Goal: Information Seeking & Learning: Learn about a topic

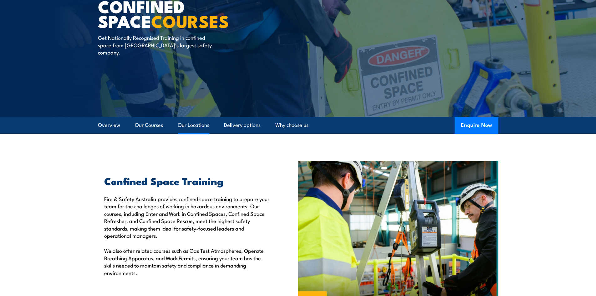
click at [194, 124] on link "Our Locations" at bounding box center [194, 125] width 32 height 17
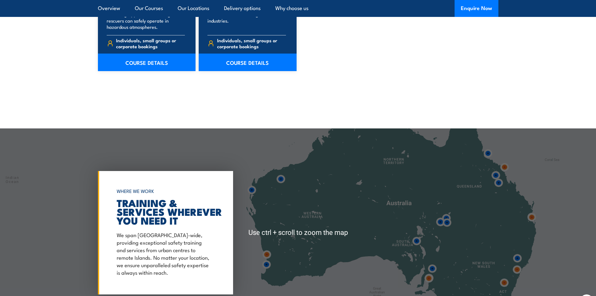
scroll to position [812, 0]
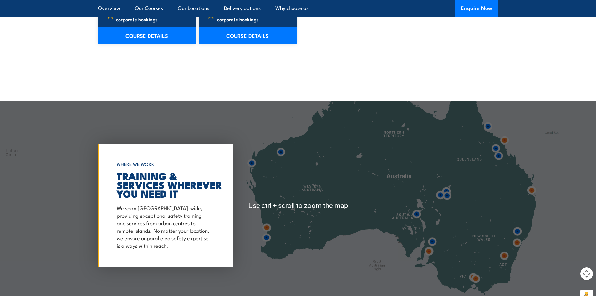
click at [497, 225] on div at bounding box center [298, 205] width 596 height 208
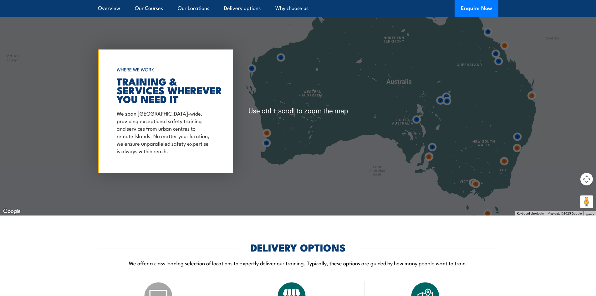
scroll to position [905, 0]
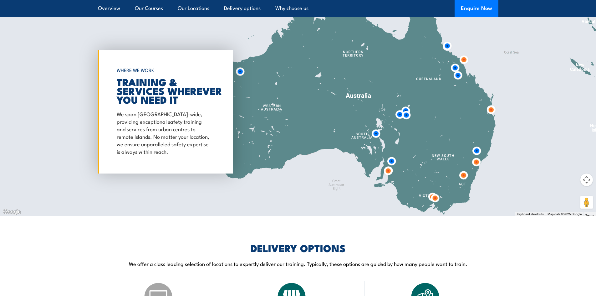
drag, startPoint x: 430, startPoint y: 135, endPoint x: 382, endPoint y: 150, distance: 50.1
click at [382, 150] on div at bounding box center [298, 112] width 596 height 208
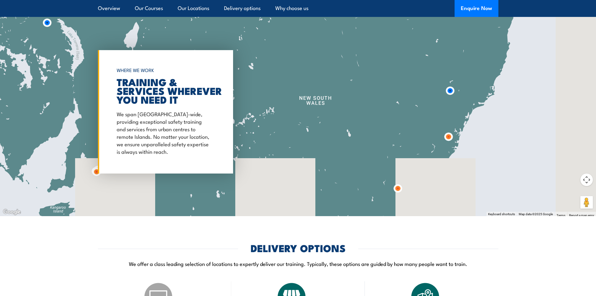
drag, startPoint x: 443, startPoint y: 166, endPoint x: 353, endPoint y: 105, distance: 108.2
click at [353, 105] on div at bounding box center [298, 112] width 596 height 208
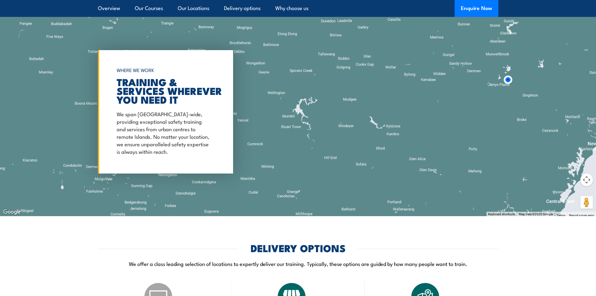
drag, startPoint x: 460, startPoint y: 101, endPoint x: 367, endPoint y: 130, distance: 96.6
click at [367, 130] on div at bounding box center [298, 112] width 596 height 208
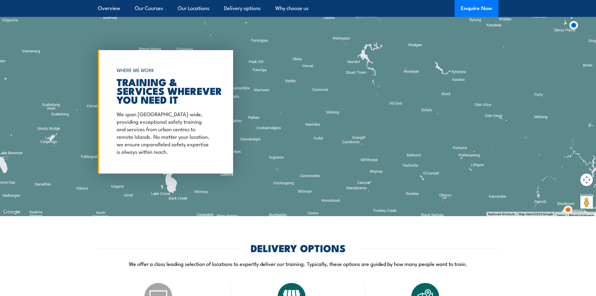
drag, startPoint x: 355, startPoint y: 135, endPoint x: 418, endPoint y: 89, distance: 77.9
click at [418, 89] on div at bounding box center [298, 112] width 596 height 208
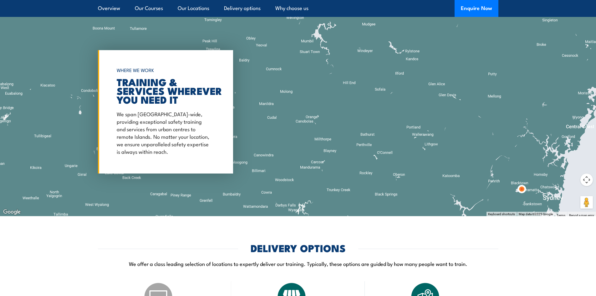
drag, startPoint x: 414, startPoint y: 125, endPoint x: 367, endPoint y: 104, distance: 51.7
click at [367, 104] on div at bounding box center [298, 112] width 596 height 208
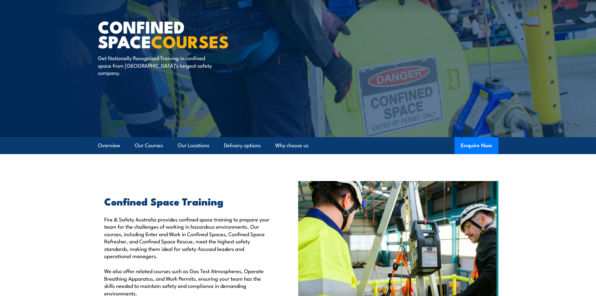
scroll to position [30, 0]
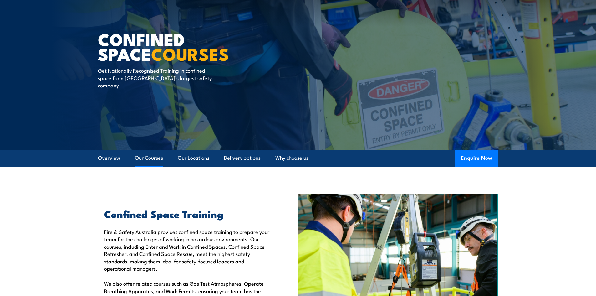
click at [142, 157] on link "Our Courses" at bounding box center [149, 157] width 28 height 17
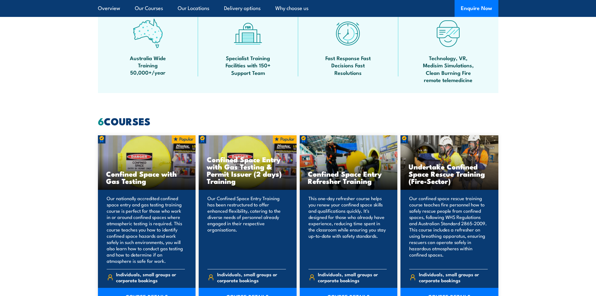
scroll to position [381, 0]
